Goal: Task Accomplishment & Management: Complete application form

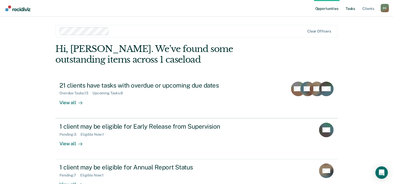
click at [353, 9] on link "Tasks" at bounding box center [349, 8] width 11 height 17
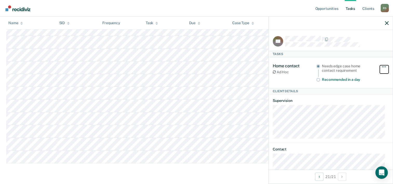
click at [379, 65] on button "button" at bounding box center [383, 69] width 9 height 8
click at [256, 9] on nav "Opportunities Tasks Client s [PERSON_NAME] R S Profile How it works Log Out" at bounding box center [196, 8] width 384 height 16
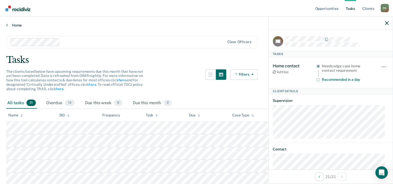
click at [17, 27] on link "Home" at bounding box center [196, 25] width 380 height 5
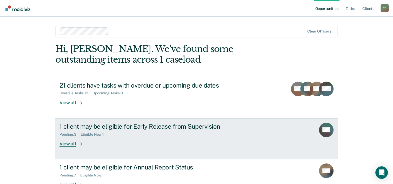
click at [83, 128] on div "1 client may be eligible for Early Release from Supervision" at bounding box center [150, 126] width 182 height 8
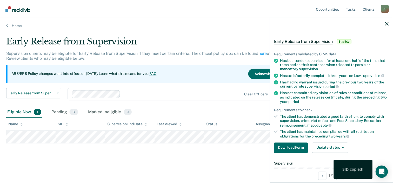
scroll to position [26, 0]
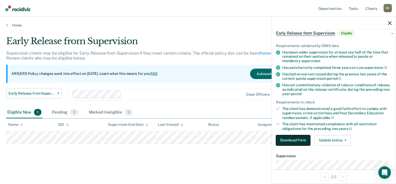
click at [294, 141] on button "Download Form" at bounding box center [293, 140] width 34 height 10
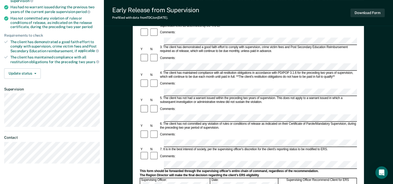
scroll to position [104, 0]
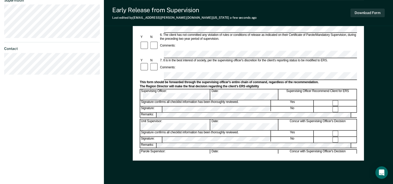
scroll to position [175, 0]
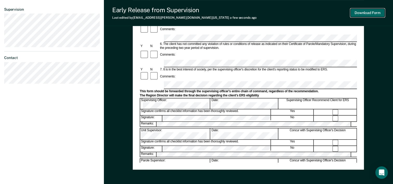
click at [369, 15] on button "Download Form" at bounding box center [367, 13] width 34 height 9
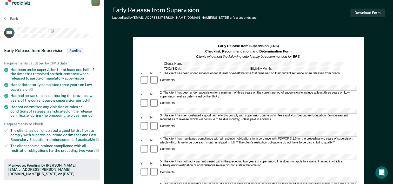
scroll to position [0, 0]
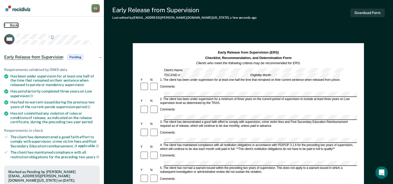
click at [14, 25] on button "Back" at bounding box center [11, 25] width 14 height 5
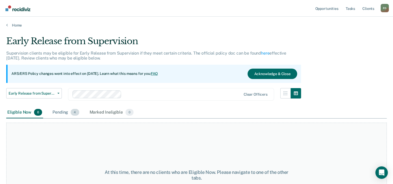
click at [73, 112] on span "4" at bounding box center [75, 112] width 8 height 7
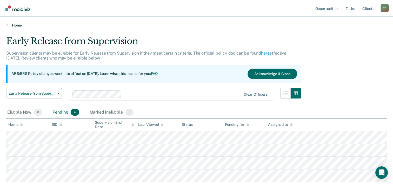
click at [18, 25] on link "Home" at bounding box center [196, 25] width 380 height 5
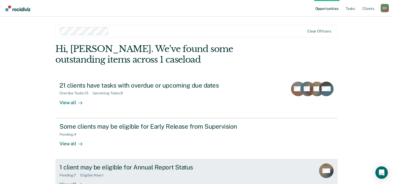
click at [87, 164] on div "1 client may be eligible for Annual Report Status" at bounding box center [150, 167] width 182 height 8
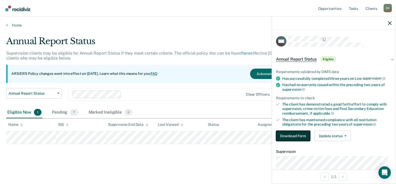
click at [298, 135] on button "Download Form" at bounding box center [293, 136] width 34 height 10
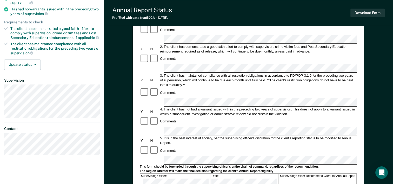
scroll to position [104, 0]
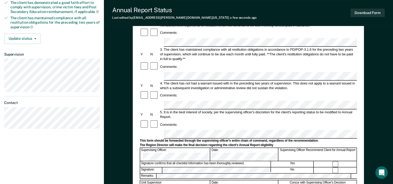
click at [335, 161] on div at bounding box center [335, 164] width 43 height 6
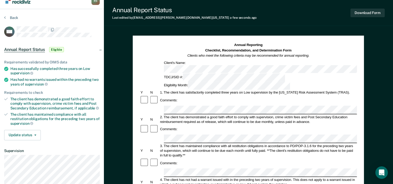
scroll to position [0, 0]
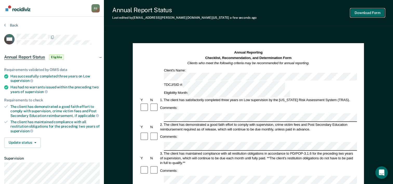
click at [366, 12] on button "Download Form" at bounding box center [367, 13] width 34 height 9
